Goal: Information Seeking & Learning: Learn about a topic

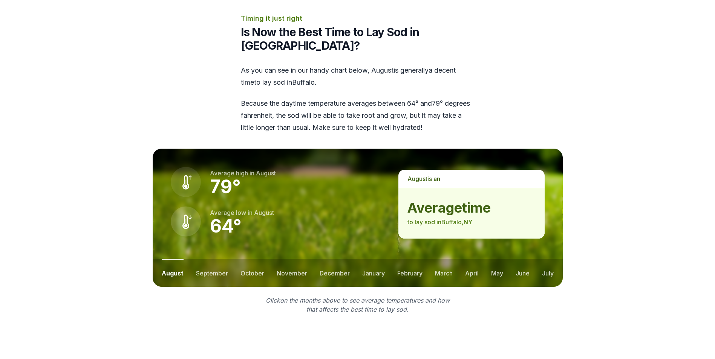
scroll to position [942, 0]
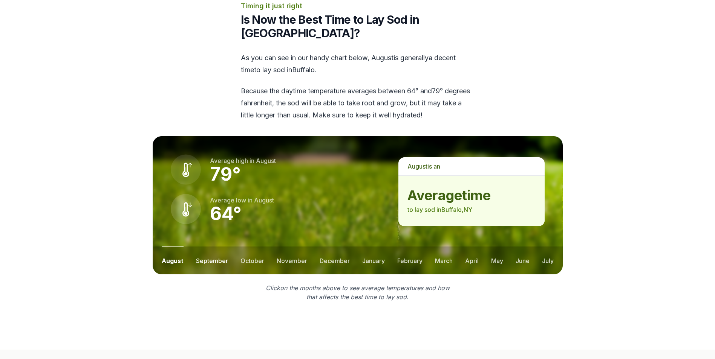
click at [207, 247] on button "september" at bounding box center [212, 261] width 32 height 28
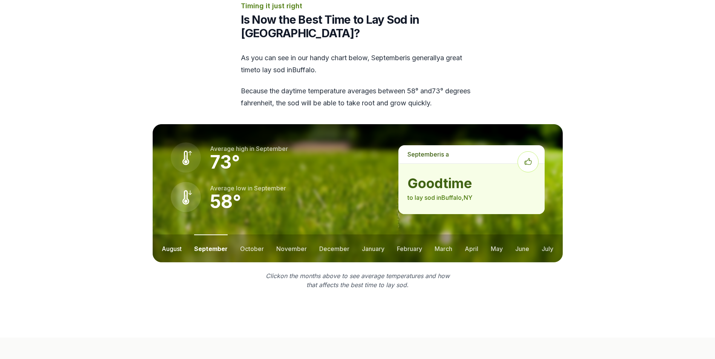
click at [168, 235] on button "august" at bounding box center [172, 249] width 20 height 28
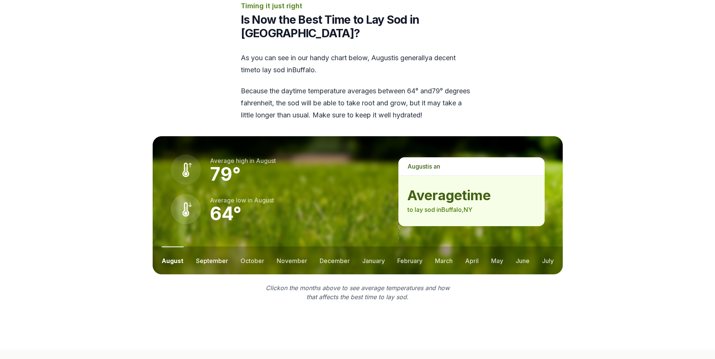
click at [206, 247] on button "september" at bounding box center [212, 261] width 32 height 28
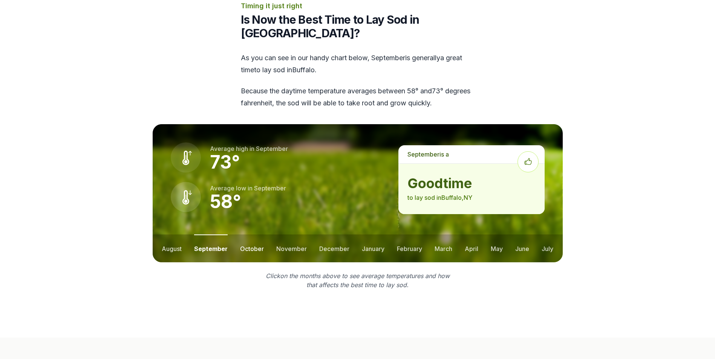
click at [252, 235] on button "october" at bounding box center [252, 249] width 24 height 28
click at [288, 235] on button "november" at bounding box center [291, 249] width 31 height 28
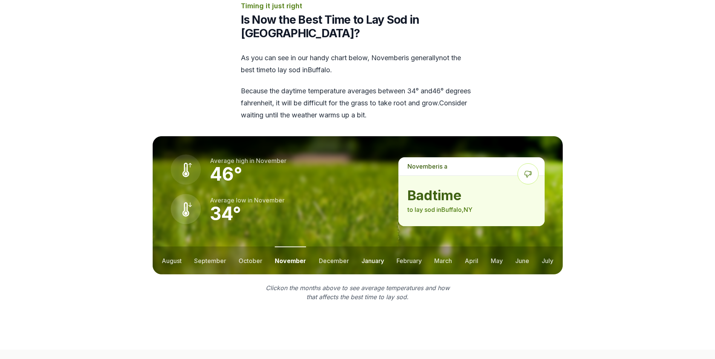
click at [378, 247] on button "january" at bounding box center [372, 261] width 23 height 28
click at [401, 247] on button "february" at bounding box center [409, 261] width 25 height 28
click at [443, 247] on button "march" at bounding box center [444, 261] width 18 height 28
drag, startPoint x: 479, startPoint y: 223, endPoint x: 484, endPoint y: 227, distance: 6.5
click at [479, 247] on ul "august september october november december january february march april may jun…" at bounding box center [358, 261] width 410 height 28
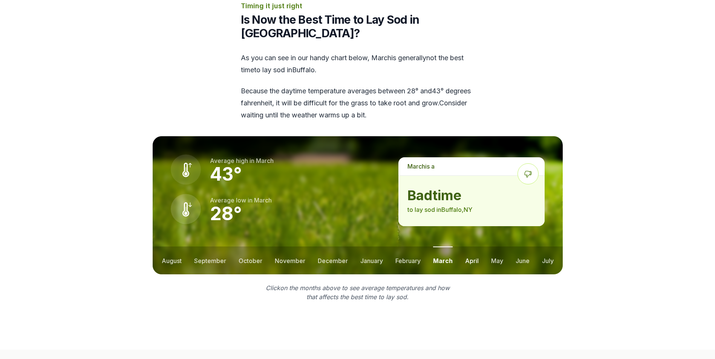
drag, startPoint x: 469, startPoint y: 222, endPoint x: 473, endPoint y: 224, distance: 4.6
click at [469, 247] on button "april" at bounding box center [472, 261] width 14 height 28
click at [493, 247] on button "may" at bounding box center [497, 261] width 12 height 28
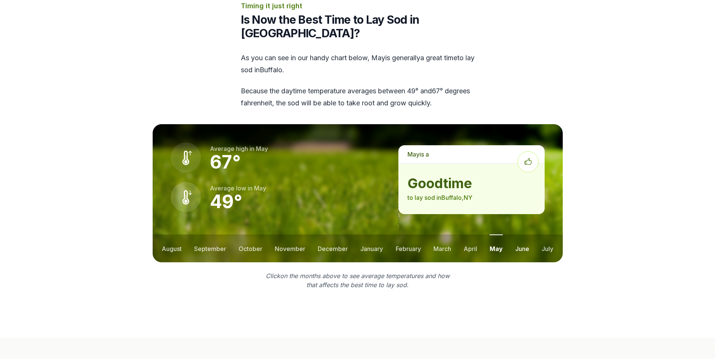
click at [520, 235] on button "june" at bounding box center [522, 249] width 14 height 28
click at [550, 235] on button "july" at bounding box center [547, 249] width 12 height 28
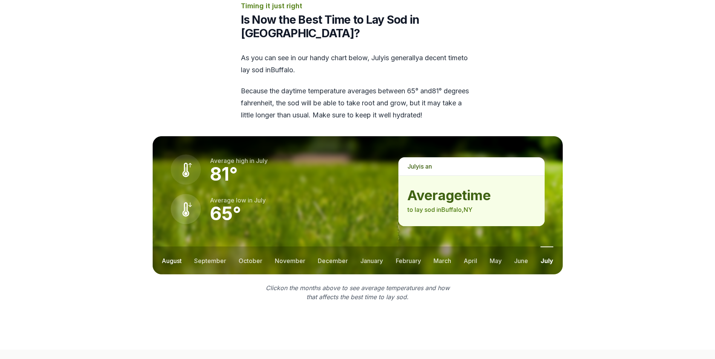
click at [175, 247] on button "august" at bounding box center [172, 261] width 20 height 28
click at [204, 247] on button "september" at bounding box center [212, 261] width 32 height 28
